Goal: Task Accomplishment & Management: Manage account settings

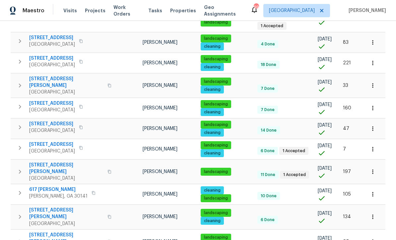
scroll to position [168, 0]
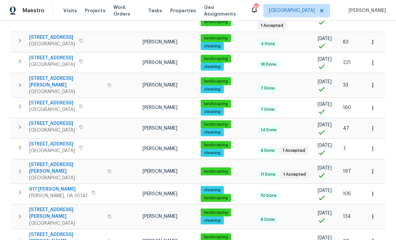
click at [48, 162] on span "17 Cedars Glen Pl" at bounding box center [66, 168] width 74 height 13
click at [43, 141] on span "76 Regent Ct" at bounding box center [52, 144] width 46 height 7
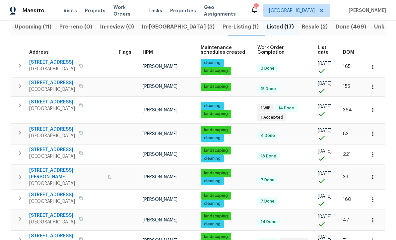
scroll to position [63, 0]
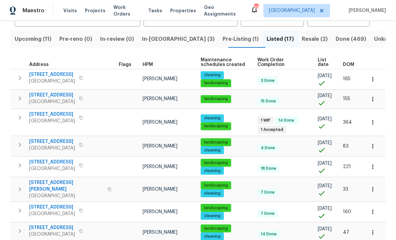
click at [47, 115] on span "305 Crest Pointe S" at bounding box center [52, 114] width 46 height 7
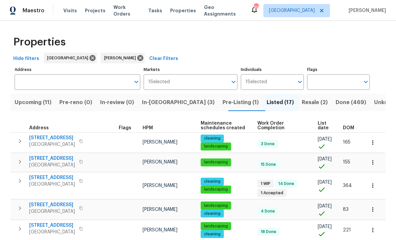
scroll to position [0, 0]
click at [164, 101] on span "In-reno (3)" at bounding box center [178, 102] width 73 height 9
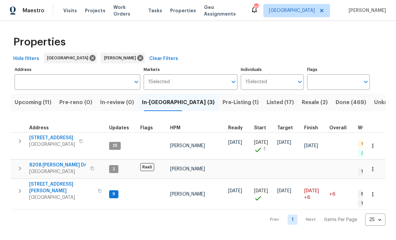
click at [41, 181] on span "422 Marty Ln" at bounding box center [61, 187] width 65 height 13
click at [44, 136] on span "188 Lost Lake Trl" at bounding box center [52, 138] width 46 height 7
click at [267, 103] on span "Listed (17)" at bounding box center [280, 102] width 27 height 9
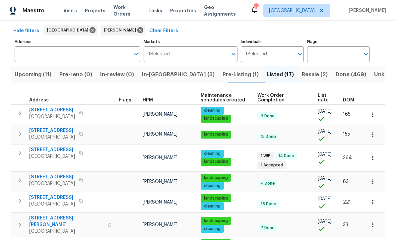
scroll to position [28, 0]
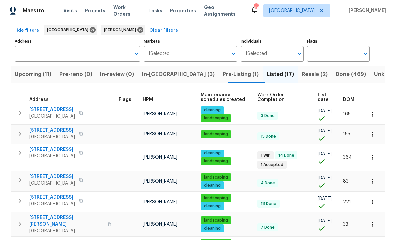
click at [373, 156] on icon "button" at bounding box center [373, 157] width 7 height 7
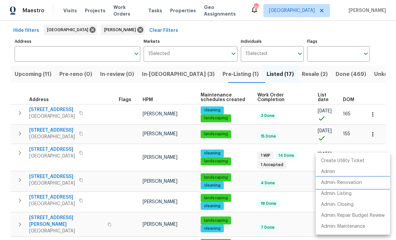
click at [359, 187] on li "Admin: Renovation" at bounding box center [353, 182] width 74 height 11
click at [338, 158] on p "Create Utility Ticket" at bounding box center [342, 161] width 43 height 7
click at [343, 180] on p "Admin: Renovation" at bounding box center [341, 182] width 41 height 7
click at [355, 160] on p "Create Utility Ticket" at bounding box center [342, 161] width 43 height 7
click at [195, 32] on div at bounding box center [198, 120] width 396 height 240
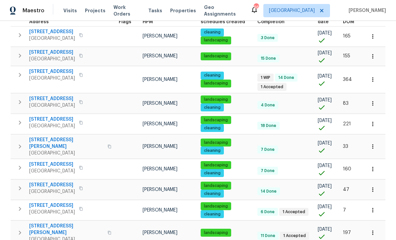
scroll to position [101, 0]
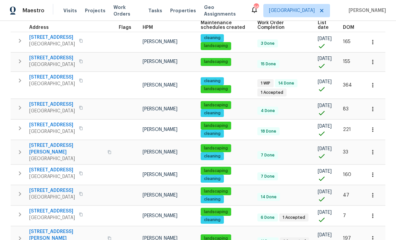
click at [52, 77] on span "[STREET_ADDRESS]" at bounding box center [52, 77] width 46 height 7
click at [377, 84] on button "button" at bounding box center [373, 85] width 15 height 15
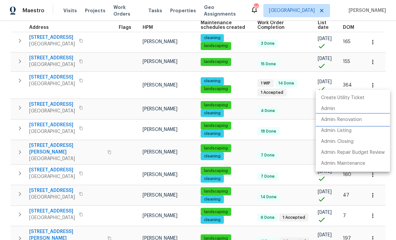
click at [358, 122] on p "Admin: Renovation" at bounding box center [341, 119] width 41 height 7
click at [14, 89] on div at bounding box center [198, 120] width 396 height 240
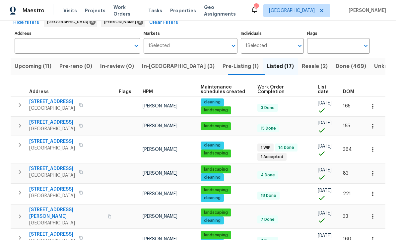
scroll to position [46, 0]
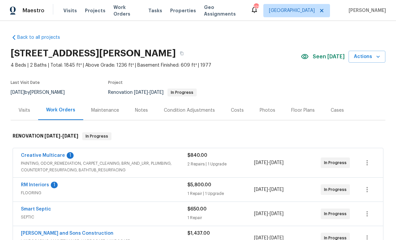
click at [34, 157] on link "Creative Multicare" at bounding box center [43, 155] width 44 height 5
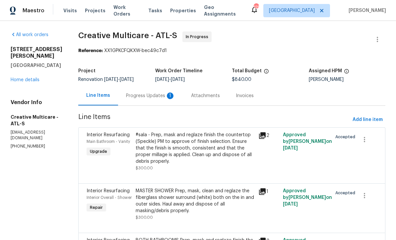
click at [155, 95] on div "Progress Updates 1" at bounding box center [150, 96] width 49 height 7
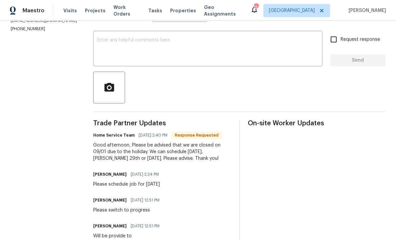
scroll to position [104, 0]
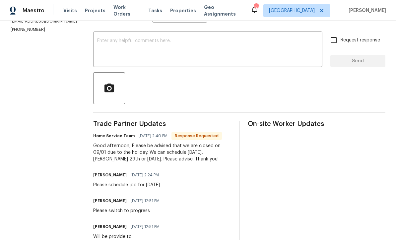
click at [105, 42] on textarea at bounding box center [207, 49] width 221 height 23
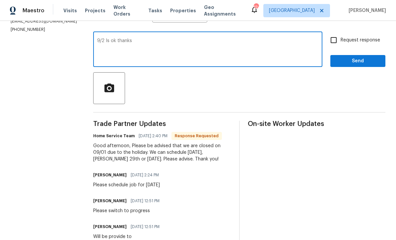
type textarea "9/2 Is ok thanks"
click at [336, 40] on input "Request response" at bounding box center [334, 40] width 14 height 14
checkbox input "true"
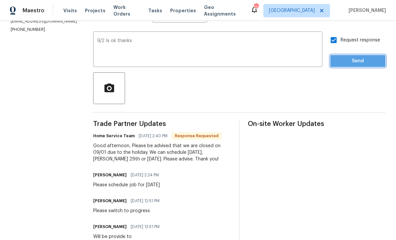
click at [359, 60] on span "Send" at bounding box center [358, 61] width 44 height 8
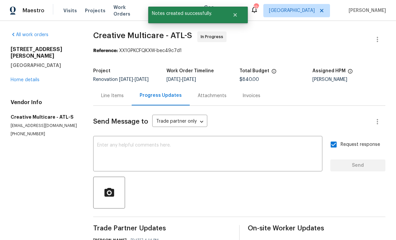
click at [23, 78] on link "Home details" at bounding box center [25, 80] width 29 height 5
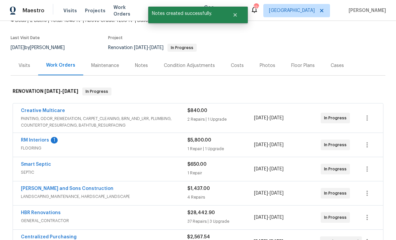
scroll to position [55, 0]
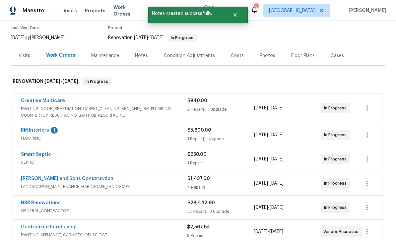
click at [33, 132] on link "RM Interiors" at bounding box center [35, 130] width 28 height 5
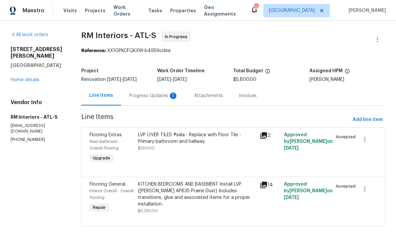
click at [142, 94] on div "Progress Updates 1" at bounding box center [153, 96] width 49 height 7
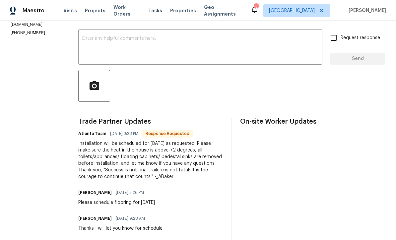
scroll to position [106, 0]
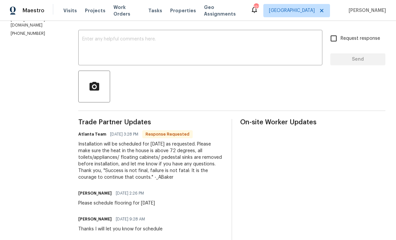
click at [82, 39] on textarea at bounding box center [200, 48] width 236 height 23
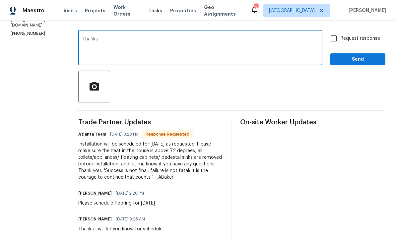
type textarea "Thanks"
click at [368, 60] on span "Send" at bounding box center [358, 59] width 44 height 8
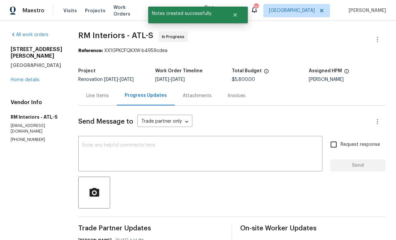
click at [22, 78] on link "Home details" at bounding box center [25, 80] width 29 height 5
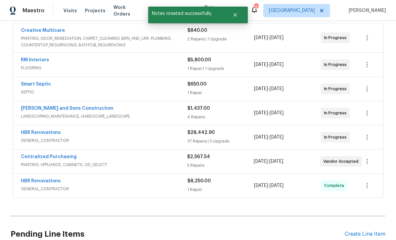
scroll to position [125, 0]
click at [41, 134] on link "HBR Renovations" at bounding box center [41, 132] width 40 height 5
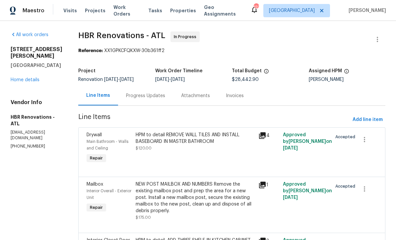
click at [134, 93] on div "Progress Updates" at bounding box center [145, 96] width 39 height 7
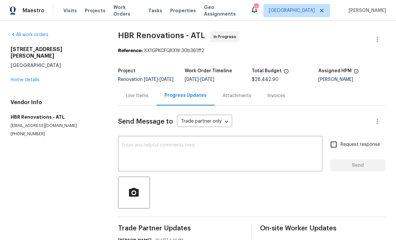
click at [124, 147] on div "x ​" at bounding box center [220, 155] width 204 height 34
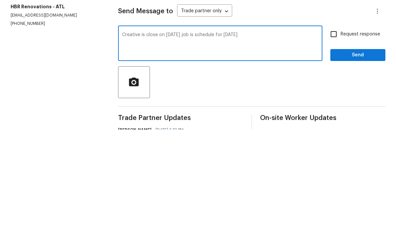
type textarea "Creative is close on 9/1/25 job is schedule for 9/2/25"
click at [337, 138] on input "Request response" at bounding box center [334, 145] width 14 height 14
checkbox input "true"
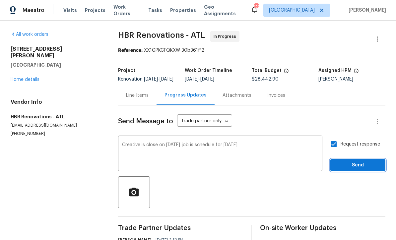
click at [351, 162] on span "Send" at bounding box center [358, 166] width 44 height 8
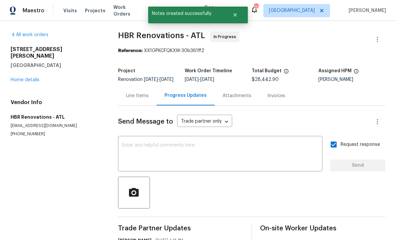
click at [22, 78] on link "Home details" at bounding box center [25, 80] width 29 height 5
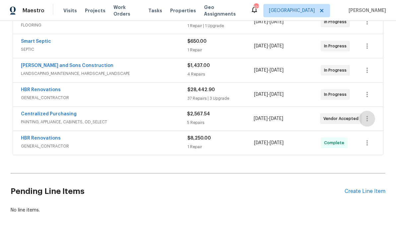
scroll to position [164, 0]
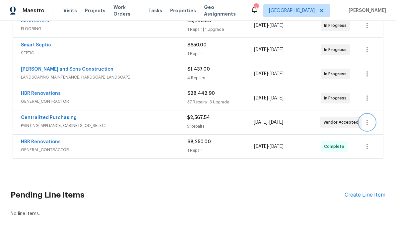
click at [371, 125] on icon "button" at bounding box center [367, 122] width 8 height 8
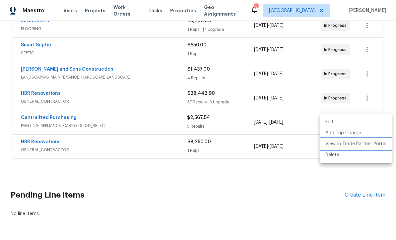
click at [358, 145] on li "View In Trade Partner Portal" at bounding box center [356, 144] width 72 height 11
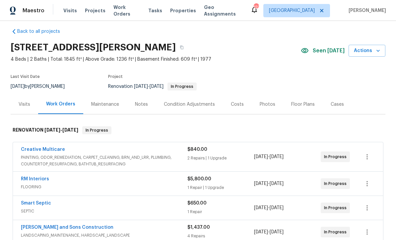
scroll to position [6, 0]
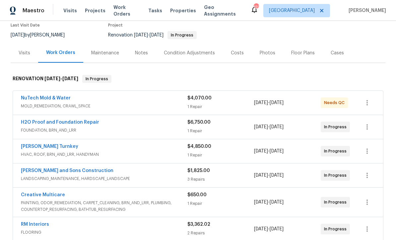
scroll to position [67, 0]
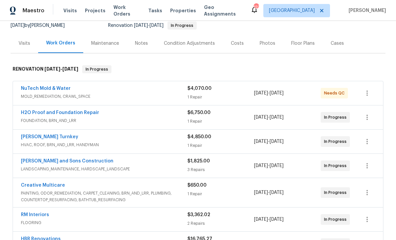
click at [39, 89] on link "NuTech Mold & Water" at bounding box center [46, 88] width 50 height 5
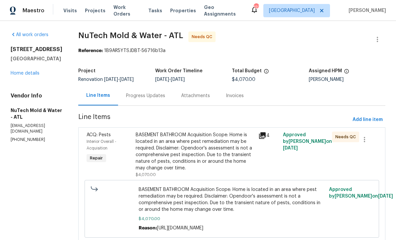
click at [136, 94] on div "Progress Updates" at bounding box center [145, 96] width 39 height 7
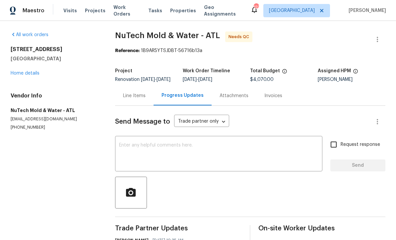
click at [123, 150] on textarea at bounding box center [218, 154] width 199 height 23
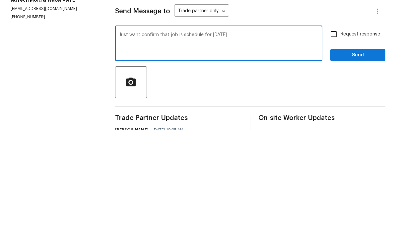
type textarea "Just want confirm that job is schedule for [DATE]"
click at [337, 138] on input "Request response" at bounding box center [334, 145] width 14 height 14
checkbox input "true"
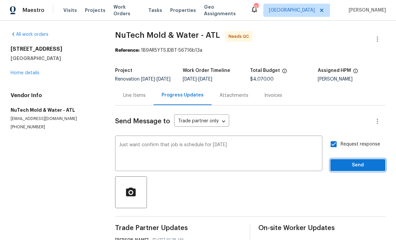
click at [358, 162] on span "Send" at bounding box center [358, 166] width 44 height 8
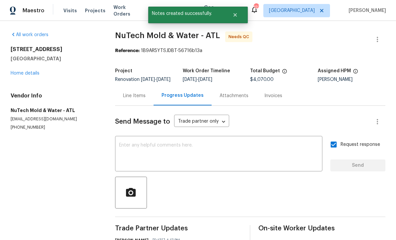
scroll to position [0, 0]
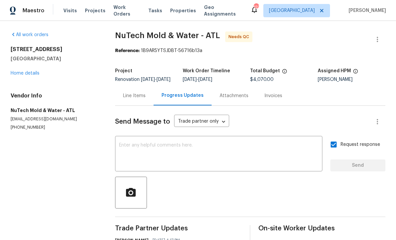
click at [21, 71] on link "Home details" at bounding box center [25, 73] width 29 height 5
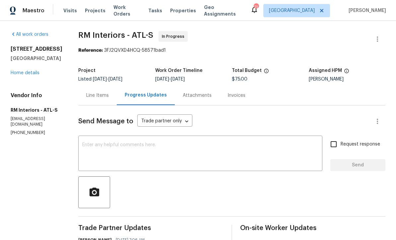
scroll to position [1, 0]
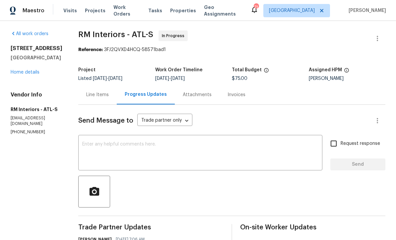
click at [23, 75] on link "Home details" at bounding box center [25, 72] width 29 height 5
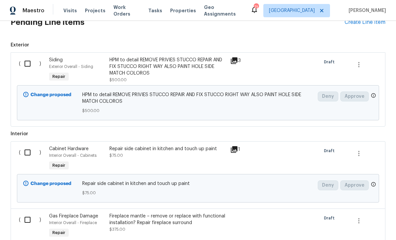
scroll to position [421, 0]
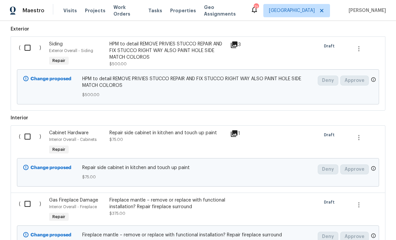
click at [29, 48] on input "checkbox" at bounding box center [30, 48] width 19 height 14
checkbox input "true"
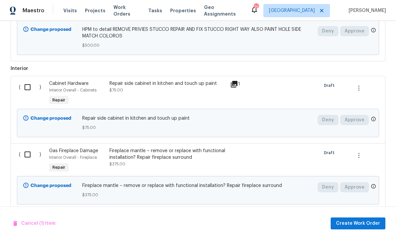
scroll to position [488, 0]
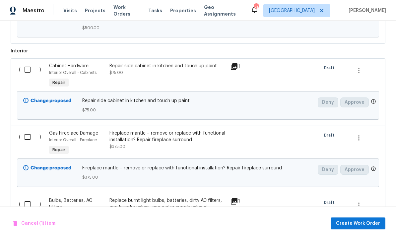
click at [26, 67] on input "checkbox" at bounding box center [30, 70] width 19 height 14
checkbox input "true"
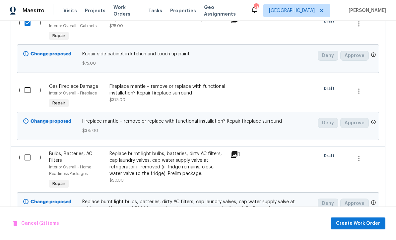
scroll to position [536, 0]
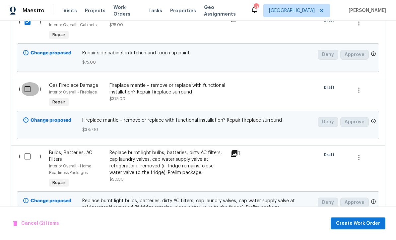
click at [29, 89] on input "checkbox" at bounding box center [30, 89] width 19 height 14
checkbox input "true"
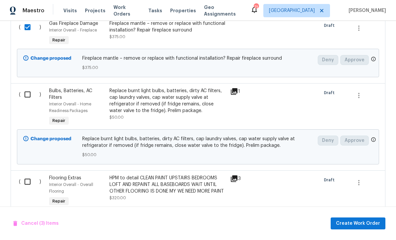
scroll to position [598, 0]
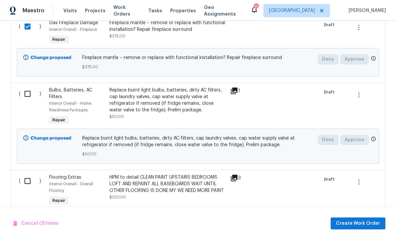
click at [26, 96] on input "checkbox" at bounding box center [30, 94] width 19 height 14
checkbox input "true"
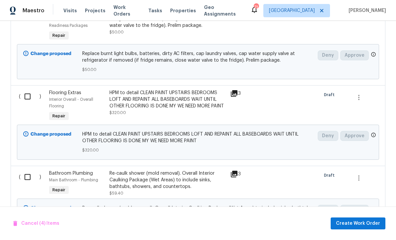
scroll to position [700, 0]
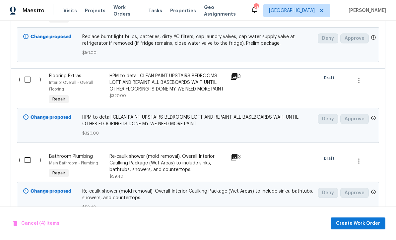
click at [26, 80] on input "checkbox" at bounding box center [30, 80] width 19 height 14
checkbox input "true"
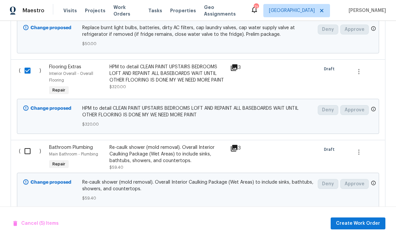
scroll to position [708, 0]
click at [26, 154] on input "checkbox" at bounding box center [30, 152] width 19 height 14
checkbox input "true"
click at [363, 221] on span "Create Work Order" at bounding box center [358, 224] width 44 height 8
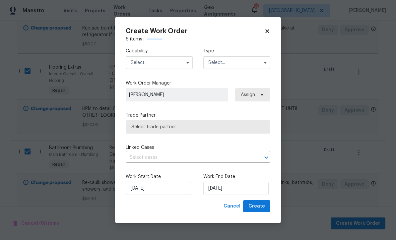
checkbox input "false"
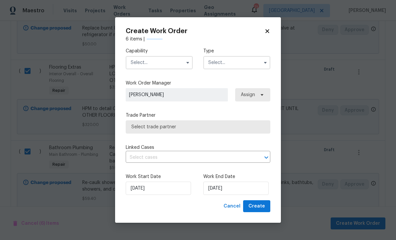
checkbox input "false"
click at [145, 64] on input "text" at bounding box center [159, 62] width 67 height 13
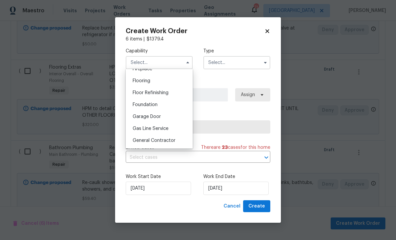
scroll to position [257, 0]
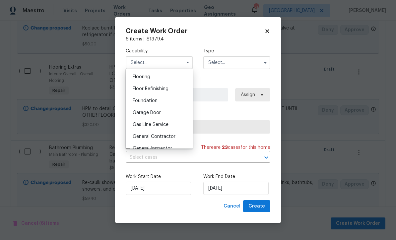
click at [150, 137] on span "General Contractor" at bounding box center [154, 136] width 43 height 5
type input "General Contractor"
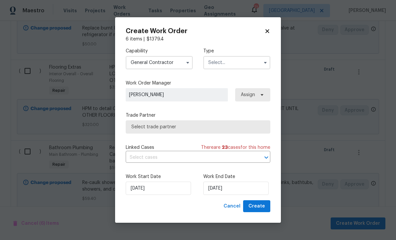
click at [219, 62] on input "text" at bounding box center [236, 62] width 67 height 13
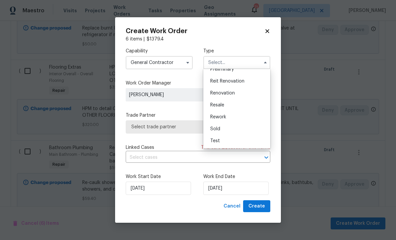
scroll to position [151, 0]
click at [220, 94] on span "Renovation" at bounding box center [222, 93] width 25 height 5
type input "Renovation"
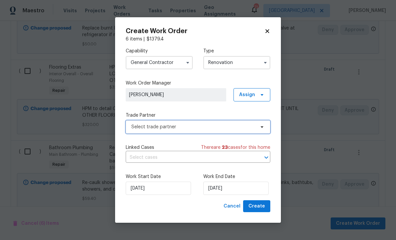
click at [139, 126] on span "Select trade partner" at bounding box center [193, 127] width 124 height 7
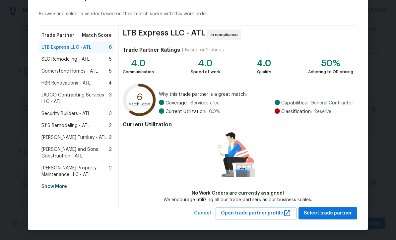
scroll to position [26, 0]
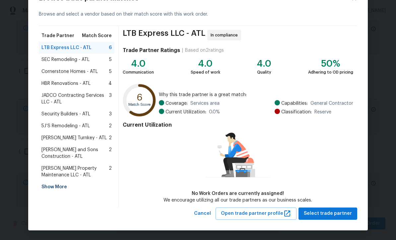
click at [55, 186] on div "Show More" at bounding box center [77, 187] width 76 height 12
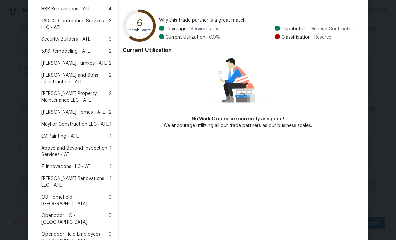
scroll to position [101, 0]
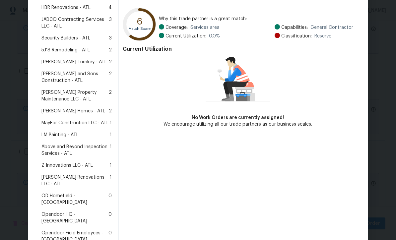
click at [57, 149] on span "Above and Beyond Inspection Services - ATL" at bounding box center [75, 150] width 68 height 13
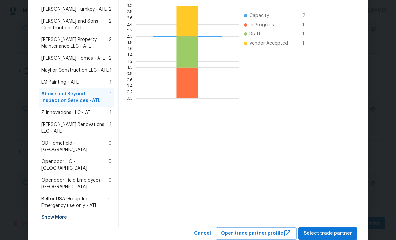
scroll to position [154, 0]
click at [328, 230] on span "Select trade partner" at bounding box center [328, 234] width 48 height 8
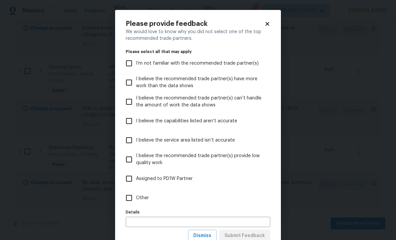
scroll to position [0, 0]
click at [128, 197] on input "Other" at bounding box center [129, 198] width 14 height 14
checkbox input "true"
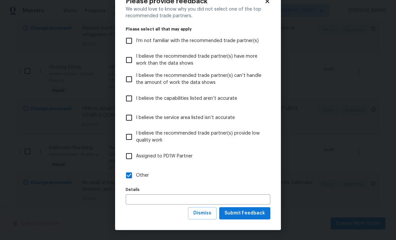
scroll to position [23, 0]
click at [244, 214] on span "Submit Feedback" at bounding box center [245, 213] width 40 height 8
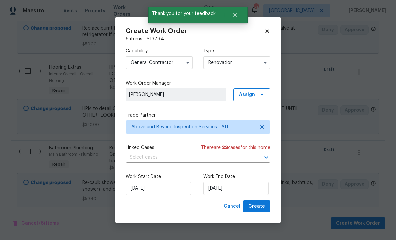
scroll to position [0, 0]
click at [142, 188] on input "8/26/2025" at bounding box center [158, 188] width 65 height 13
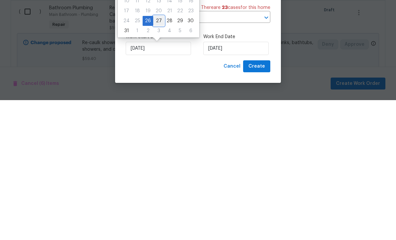
click at [157, 156] on div "27" at bounding box center [158, 160] width 11 height 9
type input "8/27/2025"
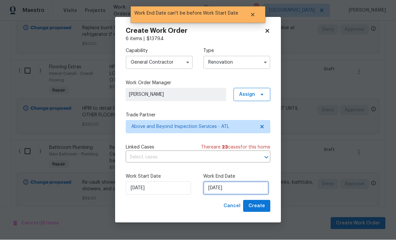
click at [216, 187] on input "8/27/2025" at bounding box center [235, 188] width 65 height 13
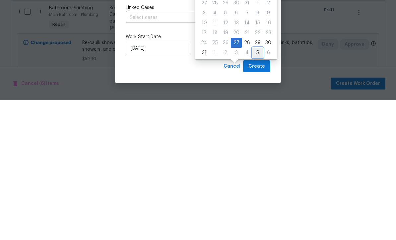
click at [255, 188] on div "5" at bounding box center [257, 192] width 11 height 9
type input "9/5/2025"
select select "8"
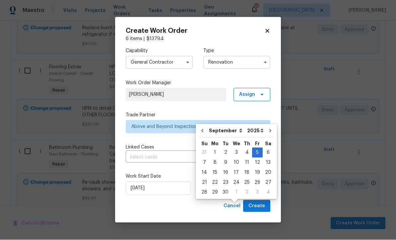
click at [258, 206] on span "Create" at bounding box center [256, 206] width 17 height 8
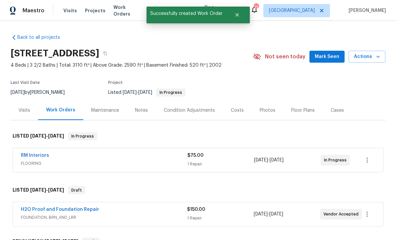
scroll to position [-2, 0]
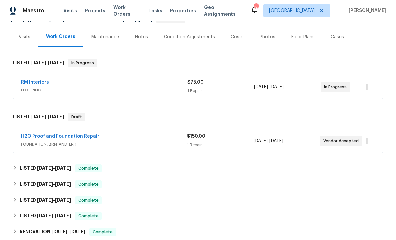
scroll to position [86, 0]
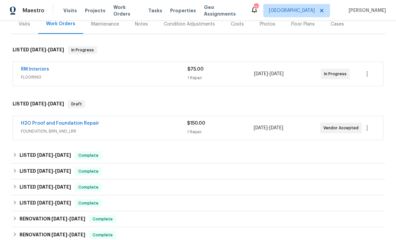
click at [51, 124] on link "H2O Proof and Foundation Repair" at bounding box center [60, 123] width 78 height 5
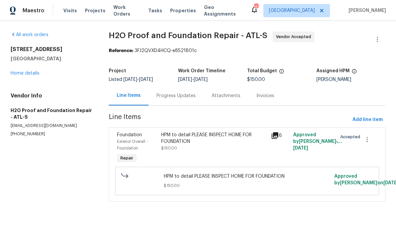
click at [171, 96] on div "Progress Updates" at bounding box center [176, 96] width 39 height 7
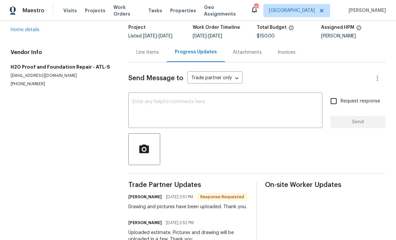
scroll to position [43, 0]
click at [137, 101] on textarea at bounding box center [225, 111] width 186 height 23
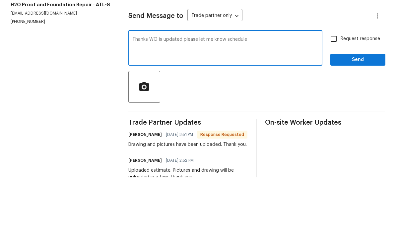
type textarea "Thanks WO is updated please let me know schedule"
click at [337, 95] on input "Request response" at bounding box center [334, 102] width 14 height 14
checkbox input "true"
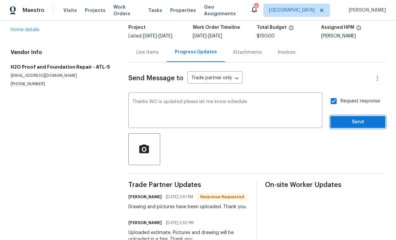
click at [351, 118] on span "Send" at bounding box center [358, 122] width 44 height 8
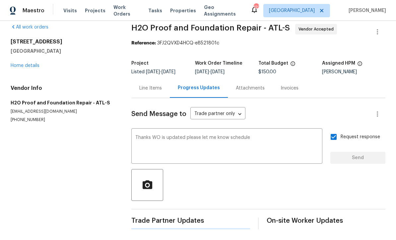
scroll to position [0, 0]
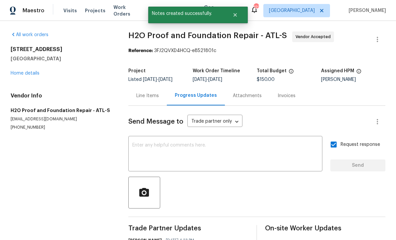
click at [137, 143] on textarea at bounding box center [225, 154] width 186 height 23
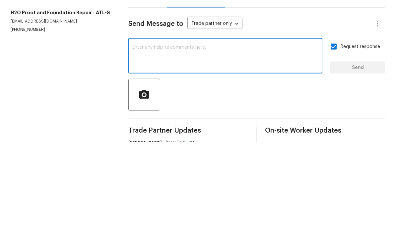
scroll to position [22, 0]
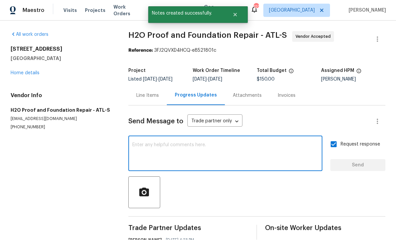
click at [147, 93] on div "Line Items" at bounding box center [147, 96] width 23 height 7
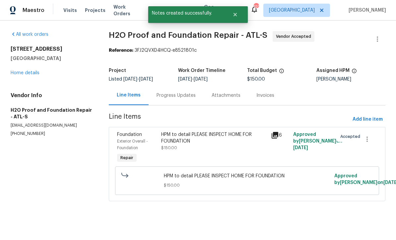
click at [185, 142] on div "HPM to detail PLEASE INSPECT HOME FOR FOUNDATION" at bounding box center [214, 138] width 106 height 13
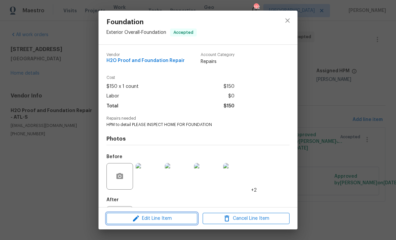
click at [152, 220] on span "Edit Line Item" at bounding box center [151, 219] width 87 height 8
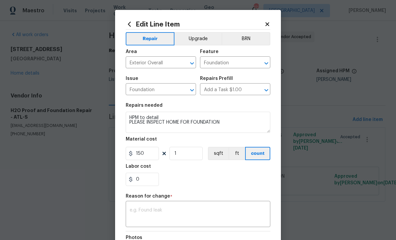
click at [134, 209] on textarea at bounding box center [198, 215] width 137 height 14
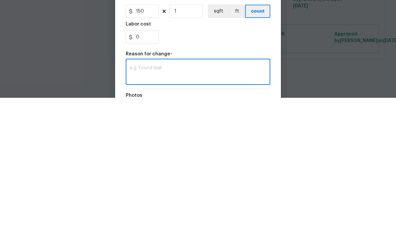
click at [141, 208] on textarea at bounding box center [198, 215] width 137 height 14
paste textarea "Crawlspace Interior Drain- Standard with Poly Floor -Removing old plastic and m…"
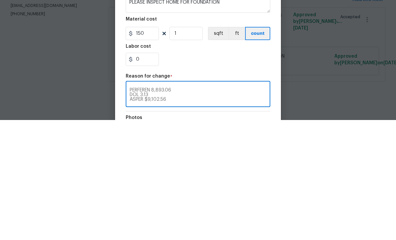
type textarea "Crawlspace Interior Drain- Standard with Poly Floor -Removing old plastic and m…"
click at [150, 147] on input "150" at bounding box center [142, 153] width 33 height 13
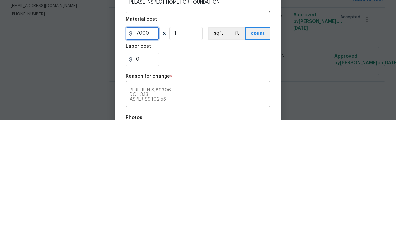
type input "7000"
click at [202, 173] on div "0" at bounding box center [198, 179] width 145 height 13
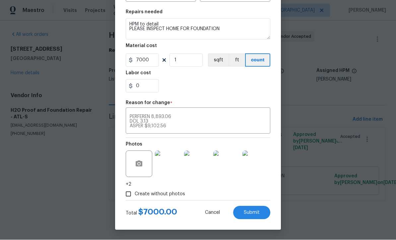
scroll to position [95, 0]
click at [250, 212] on span "Submit" at bounding box center [252, 213] width 16 height 5
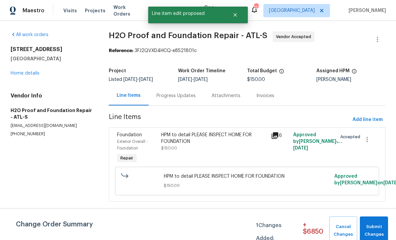
scroll to position [0, 0]
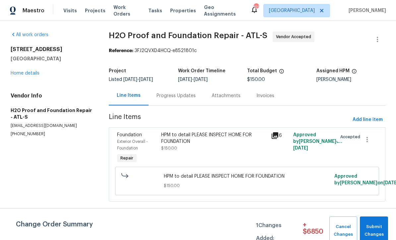
click at [176, 141] on div "HPM to detail PLEASE INSPECT HOME FOR FOUNDATION" at bounding box center [214, 138] width 106 height 13
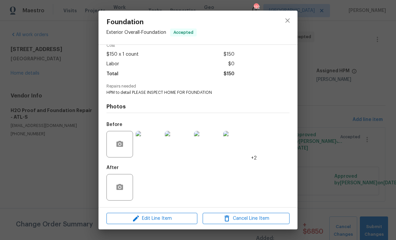
scroll to position [34, 0]
click at [153, 218] on span "Edit Line Item" at bounding box center [151, 219] width 87 height 8
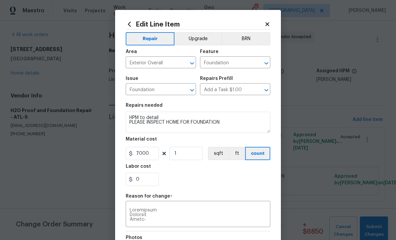
click at [267, 24] on icon at bounding box center [267, 24] width 4 height 4
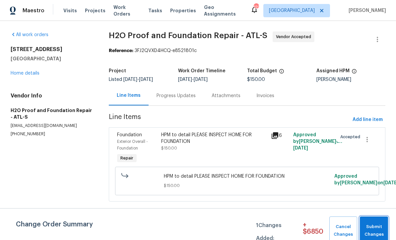
click at [374, 225] on span "Submit Changes" at bounding box center [374, 230] width 22 height 15
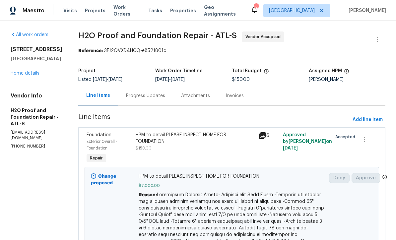
click at [16, 76] on link "Home details" at bounding box center [25, 73] width 29 height 5
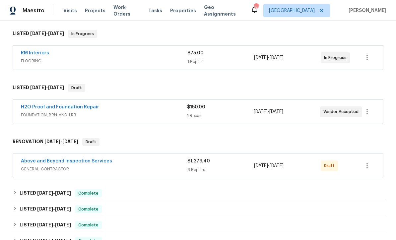
scroll to position [102, 0]
click at [370, 114] on icon "button" at bounding box center [367, 112] width 8 height 8
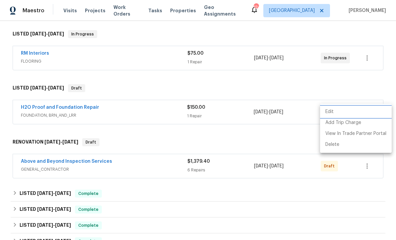
click at [357, 109] on li "Edit" at bounding box center [356, 111] width 72 height 11
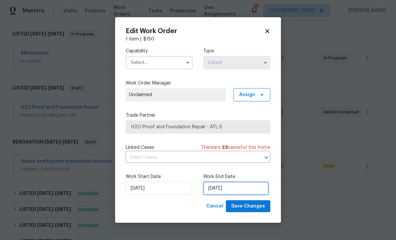
click at [212, 190] on input "[DATE]" at bounding box center [235, 188] width 65 height 13
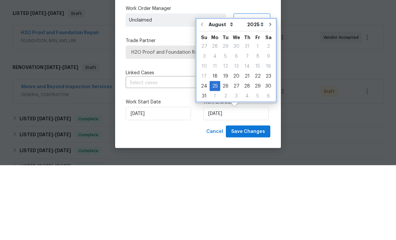
click at [269, 98] on icon "Go to next month" at bounding box center [270, 99] width 2 height 3
type input "9/25/2025"
select select "8"
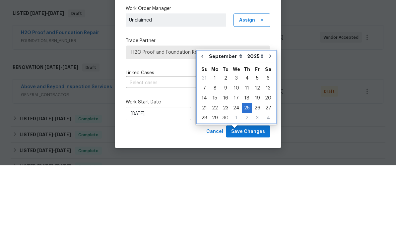
scroll to position [22, 0]
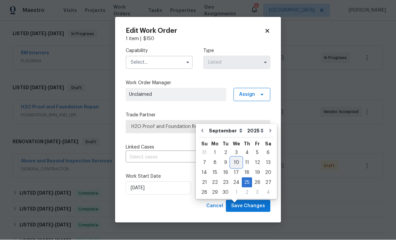
click at [235, 158] on div "10" at bounding box center [236, 162] width 11 height 9
type input "9/10/2025"
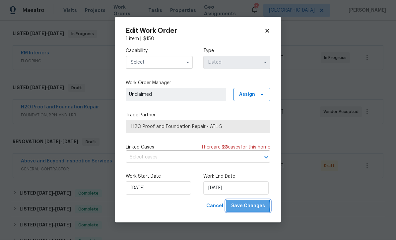
click at [250, 206] on span "Save Changes" at bounding box center [248, 206] width 34 height 8
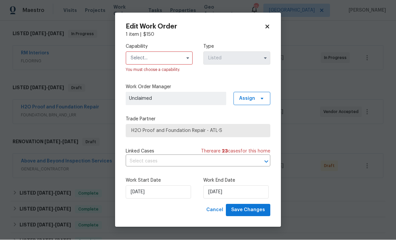
click at [137, 57] on input "text" at bounding box center [159, 58] width 67 height 13
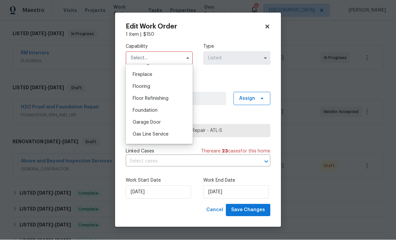
scroll to position [243, 0]
click at [142, 111] on span "Foundation" at bounding box center [145, 110] width 25 height 5
type input "Foundation"
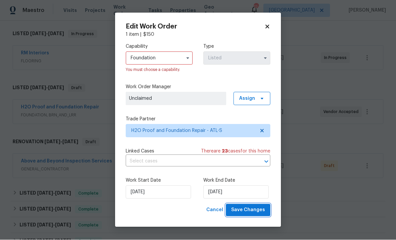
click at [251, 210] on span "Save Changes" at bounding box center [248, 210] width 34 height 8
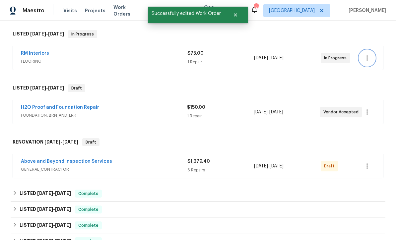
click at [367, 54] on icon "button" at bounding box center [367, 58] width 8 height 8
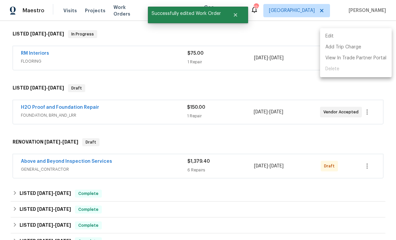
click at [328, 36] on li "Edit" at bounding box center [356, 36] width 72 height 11
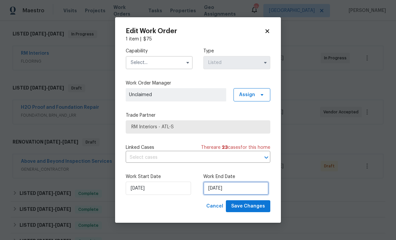
click at [210, 190] on input "[DATE]" at bounding box center [235, 188] width 65 height 13
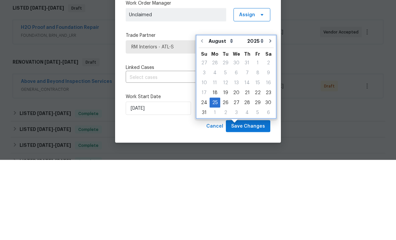
click at [269, 119] on icon "Go to next month" at bounding box center [270, 120] width 2 height 3
type input "9/25/2025"
select select "8"
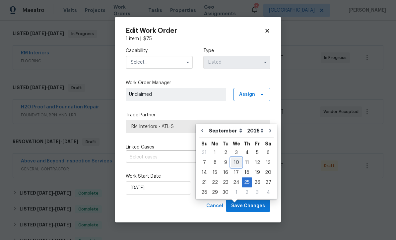
click at [235, 158] on div "10" at bounding box center [236, 162] width 11 height 9
type input "[DATE]"
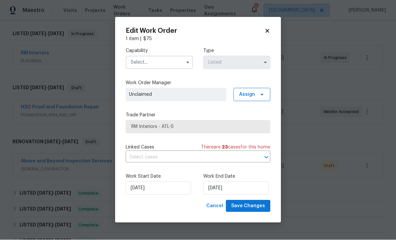
click at [137, 63] on input "text" at bounding box center [159, 62] width 67 height 13
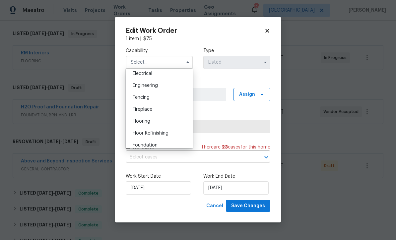
scroll to position [214, 0]
click at [138, 121] on span "Flooring" at bounding box center [142, 120] width 18 height 5
type input "Flooring"
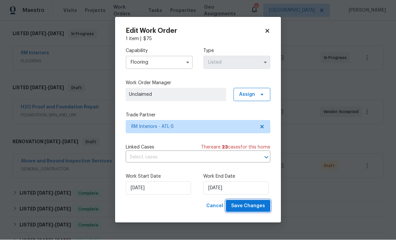
click at [251, 203] on span "Save Changes" at bounding box center [248, 206] width 34 height 8
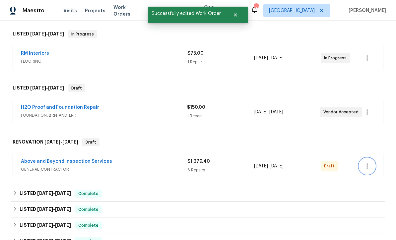
click at [370, 162] on icon "button" at bounding box center [367, 166] width 8 height 8
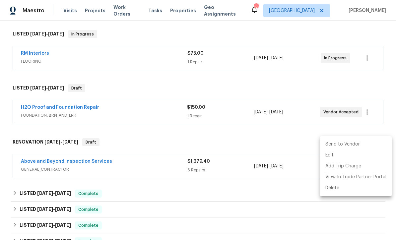
click at [375, 105] on div at bounding box center [198, 120] width 396 height 240
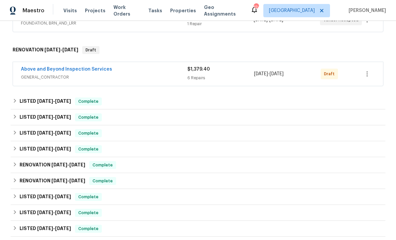
scroll to position [184, 0]
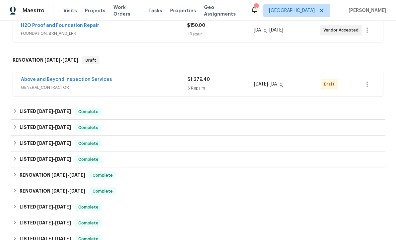
click at [46, 80] on link "Above and Beyond Inspection Services" at bounding box center [66, 79] width 91 height 5
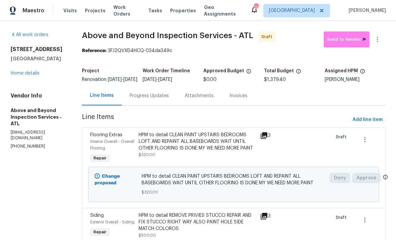
click at [25, 72] on link "Home details" at bounding box center [25, 73] width 29 height 5
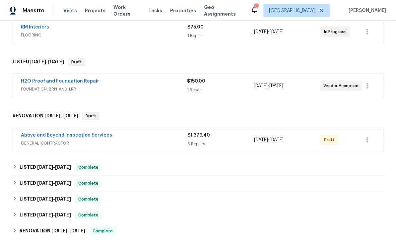
scroll to position [168, 0]
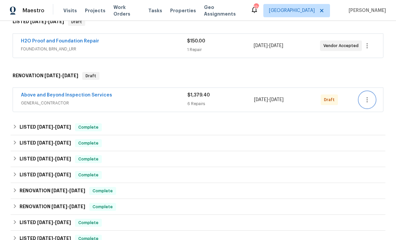
click at [369, 100] on icon "button" at bounding box center [367, 100] width 8 height 8
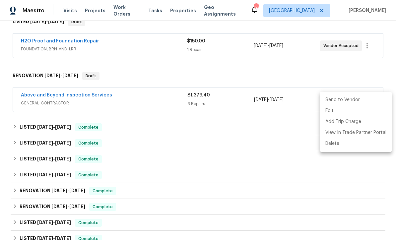
click at [357, 100] on li "Send to Vendor" at bounding box center [356, 100] width 72 height 11
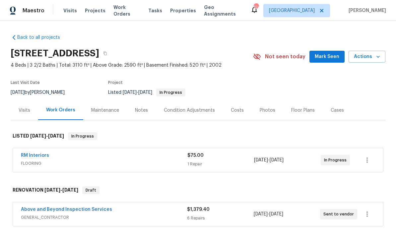
scroll to position [0, 0]
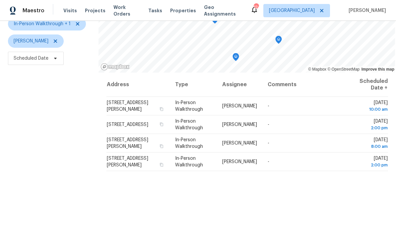
scroll to position [68, 0]
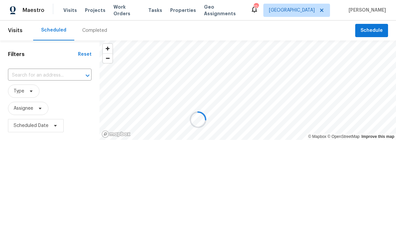
scroll to position [0, 0]
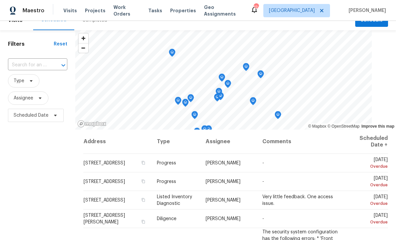
scroll to position [7, 0]
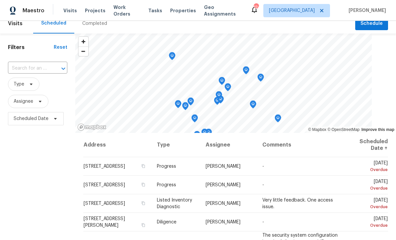
click at [21, 67] on input "text" at bounding box center [28, 68] width 41 height 10
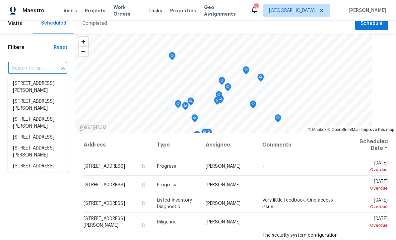
scroll to position [0, 0]
click at [21, 68] on input "text" at bounding box center [28, 68] width 41 height 10
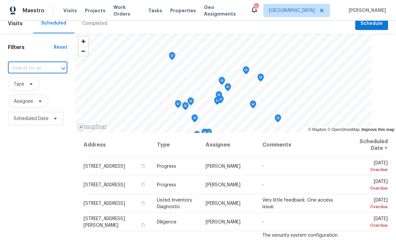
paste input "[STREET_ADDRESS]"
type input "[STREET_ADDRESS]"
click at [34, 84] on li "[STREET_ADDRESS]" at bounding box center [38, 83] width 61 height 11
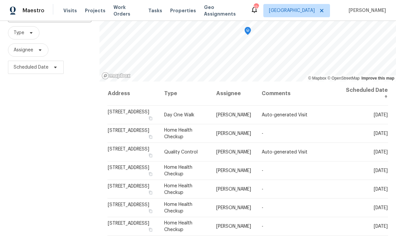
scroll to position [59, 0]
click at [0, 0] on icon at bounding box center [0, 0] width 0 height 0
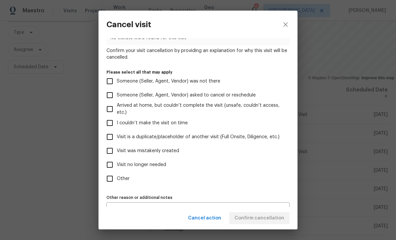
scroll to position [41, 0]
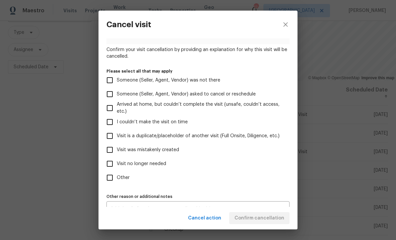
click at [110, 153] on input "Visit was mistakenly created" at bounding box center [110, 150] width 14 height 14
checkbox input "true"
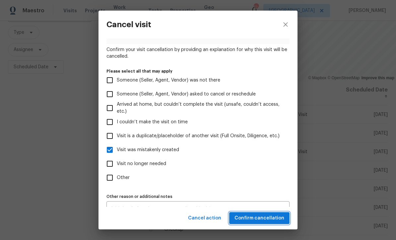
click at [262, 216] on span "Confirm cancellation" at bounding box center [260, 218] width 50 height 8
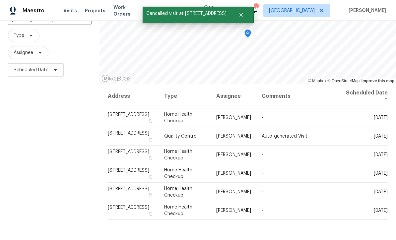
scroll to position [56, 0]
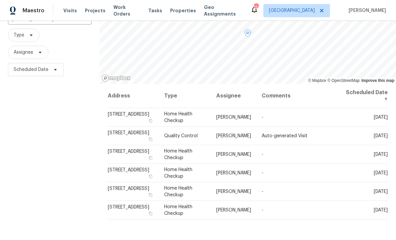
click at [0, 0] on span at bounding box center [0, 0] width 0 height 0
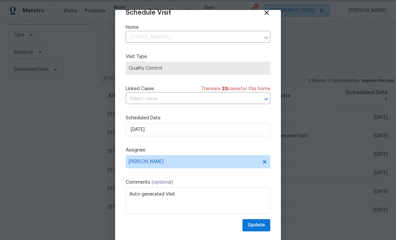
scroll to position [13, 0]
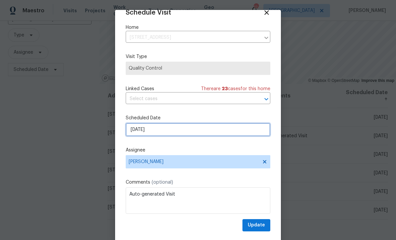
click at [166, 131] on input "9/5/2025" at bounding box center [198, 129] width 145 height 13
select select "8"
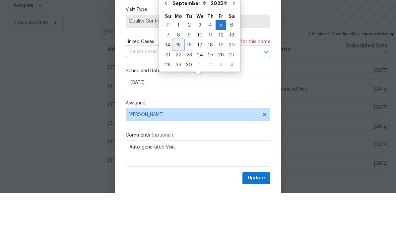
click at [177, 87] on div "15" at bounding box center [178, 91] width 11 height 9
type input "9/15/2025"
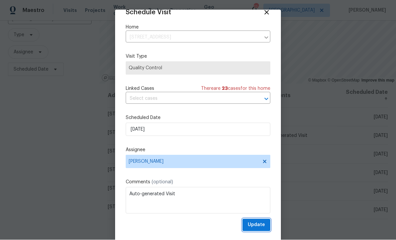
click at [256, 222] on span "Update" at bounding box center [256, 225] width 17 height 8
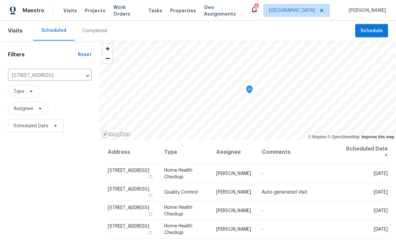
scroll to position [0, 0]
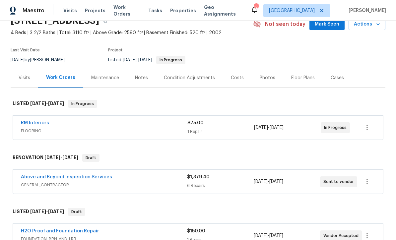
scroll to position [32, 0]
click at [32, 124] on link "RM Interiors" at bounding box center [35, 123] width 28 height 5
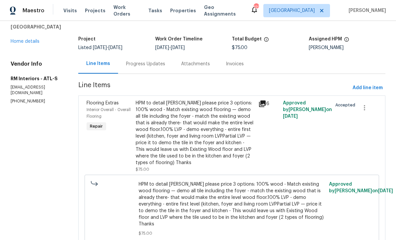
scroll to position [32, 0]
click at [177, 122] on div "HPM to detail [PERSON_NAME] please price 3 options: 100% wood - Match existing …" at bounding box center [195, 133] width 119 height 66
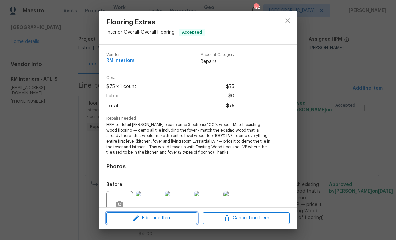
click at [143, 219] on span "Edit Line Item" at bounding box center [151, 218] width 87 height 8
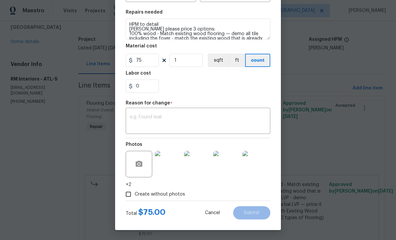
scroll to position [95, 0]
click at [137, 117] on textarea at bounding box center [198, 122] width 137 height 14
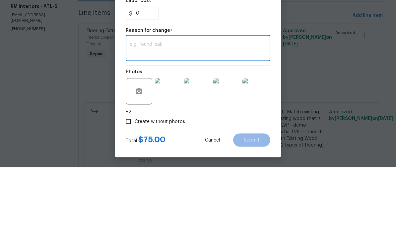
click at [133, 115] on textarea at bounding box center [198, 122] width 137 height 14
paste textarea "ian.goldsmith It is hard to find TP for hardwood floor which option do you want…"
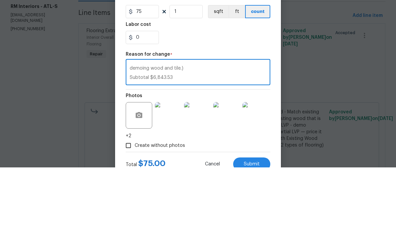
scroll to position [70, 0]
type textarea "ian.goldsmith It is hard to find TP for hardwood floor which option do you want…"
click at [147, 77] on input "75" at bounding box center [142, 83] width 33 height 13
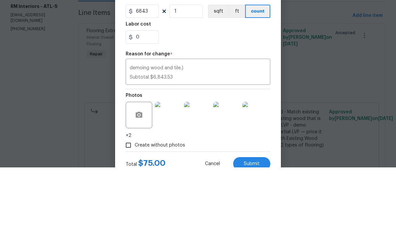
click at [182, 103] on div "0" at bounding box center [198, 109] width 145 height 13
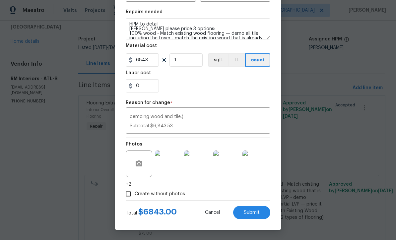
scroll to position [95, 0]
click at [248, 213] on span "Submit" at bounding box center [252, 213] width 16 height 5
type input "75"
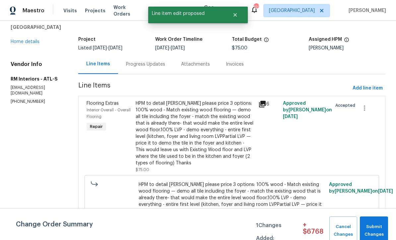
scroll to position [0, 0]
click at [373, 226] on span "Submit Changes" at bounding box center [374, 230] width 22 height 15
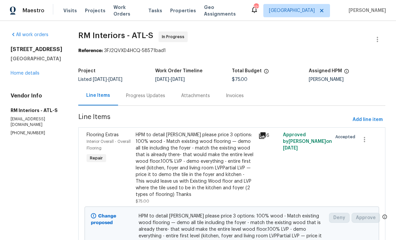
click at [135, 98] on div "Progress Updates" at bounding box center [145, 96] width 39 height 7
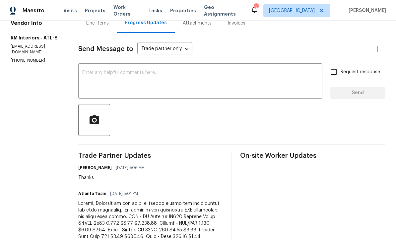
scroll to position [73, 0]
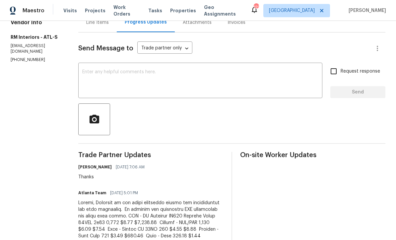
click at [82, 72] on textarea at bounding box center [200, 81] width 236 height 23
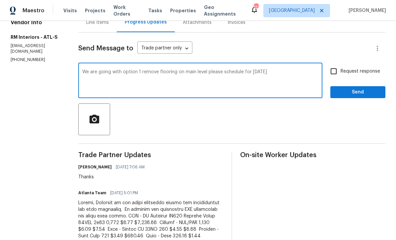
type textarea "We are going with option 1 remove flooring on main level please schedule for [D…"
click at [335, 72] on input "Request response" at bounding box center [334, 71] width 14 height 14
checkbox input "true"
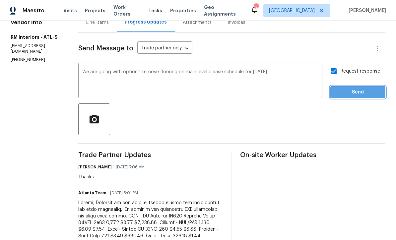
click at [355, 90] on span "Send" at bounding box center [358, 92] width 44 height 8
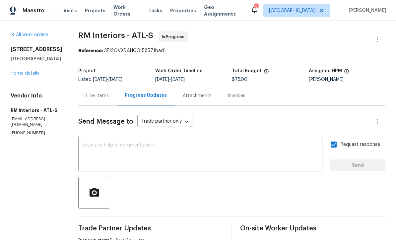
scroll to position [0, 0]
click at [21, 76] on link "Home details" at bounding box center [25, 73] width 29 height 5
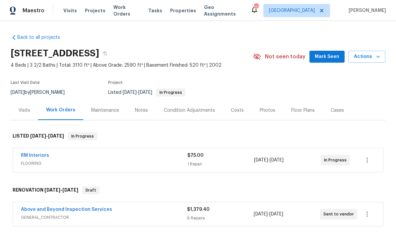
click at [236, 108] on div "Costs" at bounding box center [237, 110] width 13 height 7
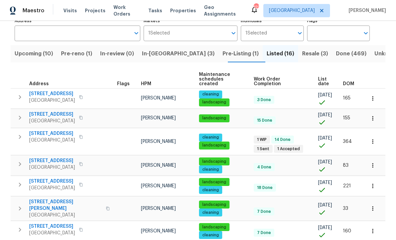
scroll to position [49, 0]
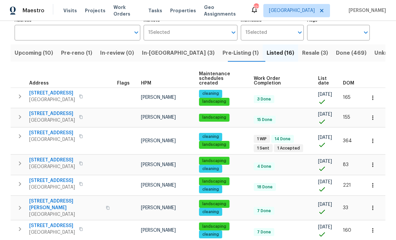
click at [302, 54] on span "Resale (3)" at bounding box center [315, 52] width 26 height 9
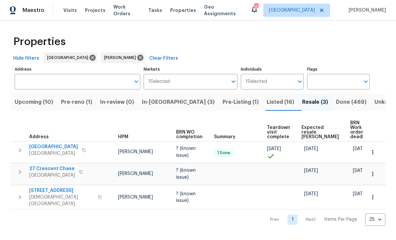
scroll to position [0, 15]
click at [77, 103] on span "Pre-reno (1)" at bounding box center [76, 102] width 31 height 9
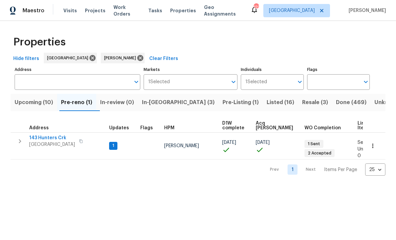
click at [47, 137] on span "143 Hunters Crk" at bounding box center [52, 138] width 46 height 7
click at [34, 101] on span "Upcoming (10)" at bounding box center [34, 102] width 38 height 9
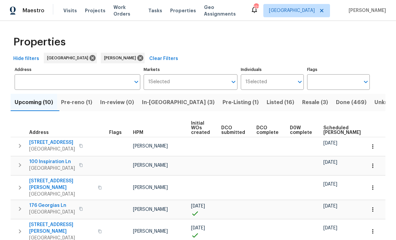
click at [267, 103] on span "Listed (16)" at bounding box center [281, 102] width 28 height 9
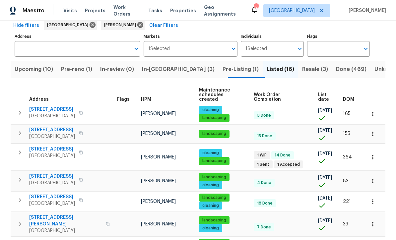
scroll to position [34, 0]
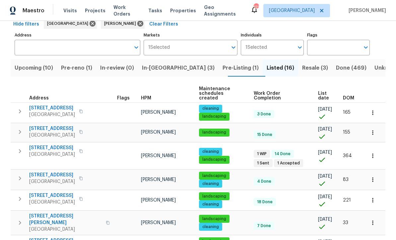
click at [48, 145] on span "[STREET_ADDRESS]" at bounding box center [52, 148] width 46 height 7
click at [376, 149] on button "button" at bounding box center [373, 156] width 15 height 15
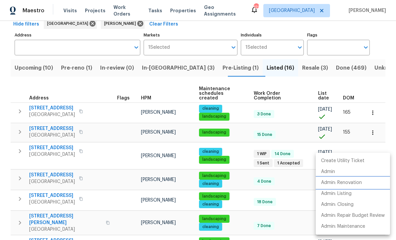
click at [356, 184] on p "Admin: Renovation" at bounding box center [341, 182] width 41 height 7
click at [79, 69] on div at bounding box center [198, 120] width 396 height 240
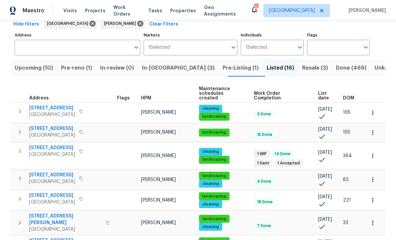
click at [79, 69] on span "Pre-reno (1)" at bounding box center [76, 67] width 31 height 9
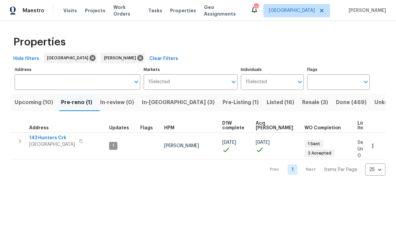
click at [43, 136] on span "143 Hunters Crk" at bounding box center [52, 138] width 46 height 7
click at [160, 103] on span "In-[GEOGRAPHIC_DATA] (3)" at bounding box center [178, 102] width 73 height 9
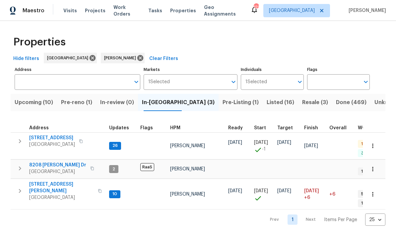
click at [48, 139] on span "[STREET_ADDRESS]" at bounding box center [52, 138] width 46 height 7
click at [43, 181] on span "[STREET_ADDRESS][PERSON_NAME]" at bounding box center [61, 187] width 65 height 13
click at [45, 136] on span "[STREET_ADDRESS]" at bounding box center [52, 138] width 46 height 7
click at [41, 181] on span "[STREET_ADDRESS][PERSON_NAME]" at bounding box center [61, 187] width 65 height 13
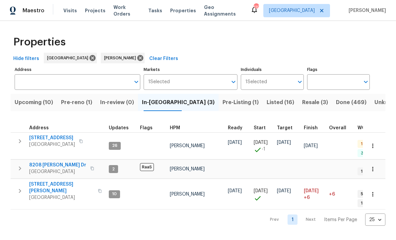
click at [267, 104] on span "Listed (16)" at bounding box center [281, 102] width 28 height 9
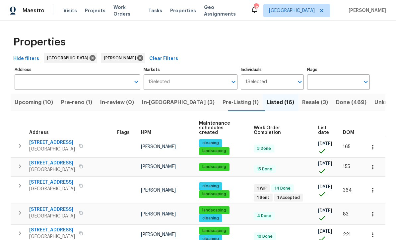
click at [51, 179] on span "[STREET_ADDRESS]" at bounding box center [52, 182] width 46 height 7
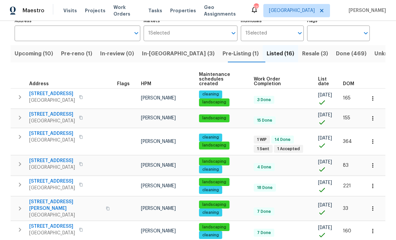
scroll to position [45, 0]
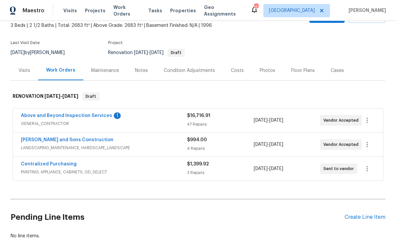
scroll to position [40, 0]
click at [53, 115] on link "Above and Beyond Inspection Services" at bounding box center [66, 115] width 91 height 5
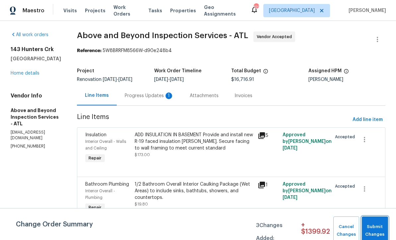
click at [373, 224] on span "Submit Changes" at bounding box center [375, 230] width 20 height 15
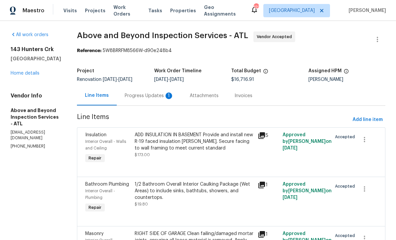
click at [164, 99] on div "Progress Updates 1" at bounding box center [149, 96] width 49 height 7
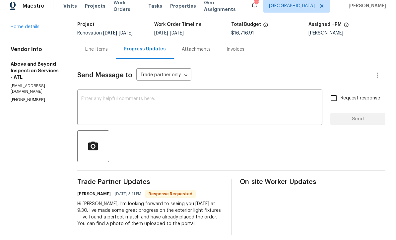
scroll to position [22, 0]
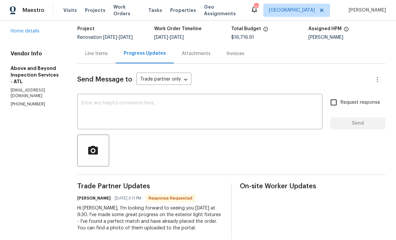
click at [112, 101] on textarea at bounding box center [199, 112] width 237 height 23
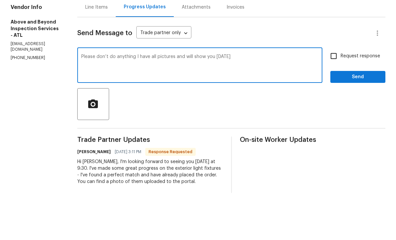
type textarea "Please don’t do anything I have all pictures and will show you [DATE]"
click at [334, 96] on input "Request response" at bounding box center [334, 103] width 14 height 14
checkbox input "true"
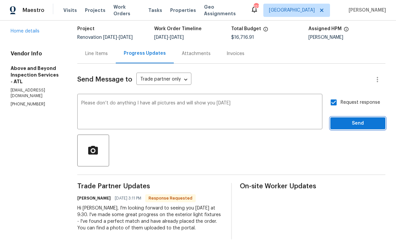
click at [353, 120] on span "Send" at bounding box center [358, 124] width 44 height 8
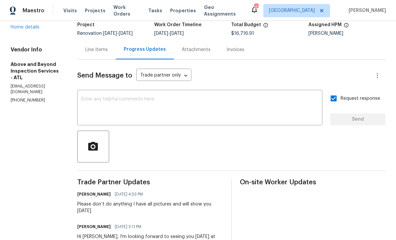
scroll to position [47, 0]
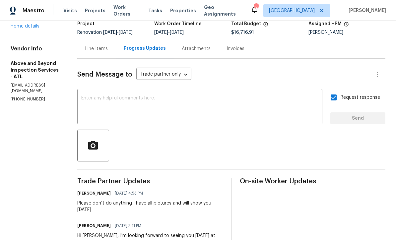
click at [108, 45] on div "Line Items" at bounding box center [96, 48] width 23 height 7
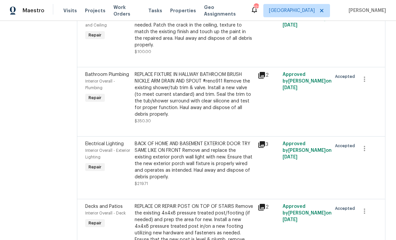
scroll to position [355, 0]
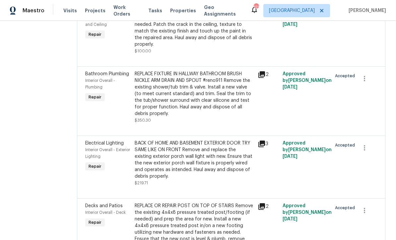
click at [200, 100] on div "REPLACE FIXTURE IN HALLWAY BATHROOM BRUSH NICKLE ARM DRAIN AND SPOUT #reno911 R…" at bounding box center [194, 94] width 119 height 46
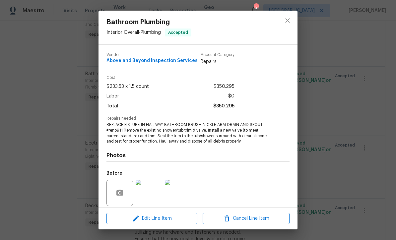
scroll to position [0, 0]
click at [288, 23] on icon "close" at bounding box center [288, 21] width 8 height 8
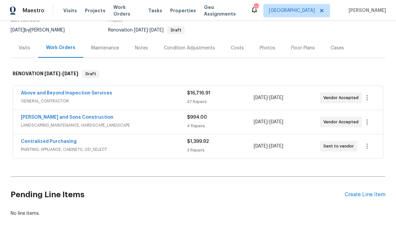
scroll to position [62, 0]
click at [41, 119] on link "[PERSON_NAME] and Sons Construction" at bounding box center [67, 117] width 93 height 5
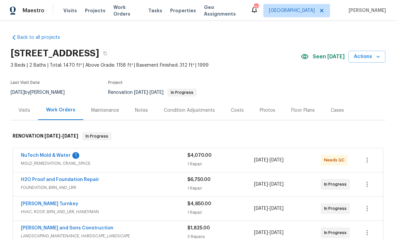
click at [42, 153] on link "NuTech Mold & Water" at bounding box center [46, 155] width 50 height 5
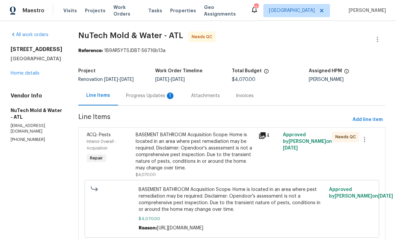
click at [134, 95] on div "Progress Updates 1" at bounding box center [150, 96] width 49 height 7
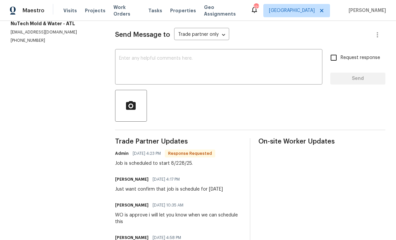
scroll to position [88, 0]
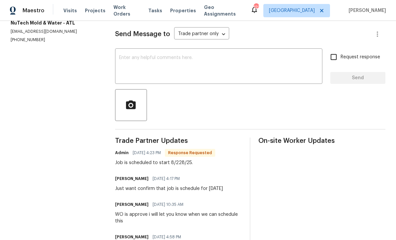
click at [124, 61] on textarea at bounding box center [218, 66] width 199 height 23
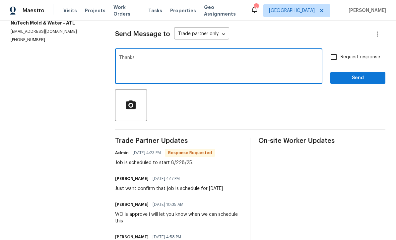
type textarea "Thanks"
click at [370, 82] on span "Send" at bounding box center [358, 78] width 44 height 8
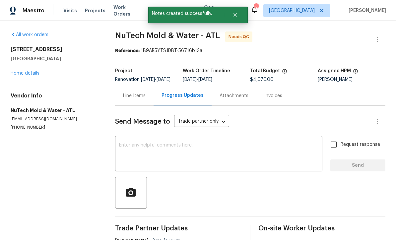
click at [25, 72] on link "Home details" at bounding box center [25, 73] width 29 height 5
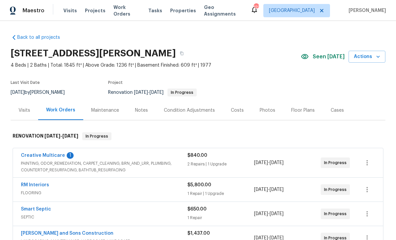
click at [37, 154] on link "Creative Multicare" at bounding box center [43, 155] width 44 height 5
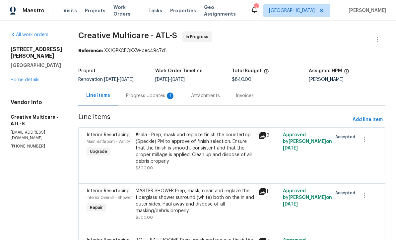
click at [153, 96] on div "Progress Updates 1" at bounding box center [150, 96] width 49 height 7
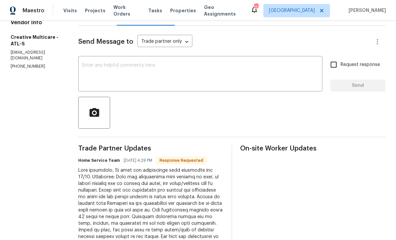
scroll to position [80, 0]
click at [101, 63] on textarea at bounding box center [200, 74] width 236 height 23
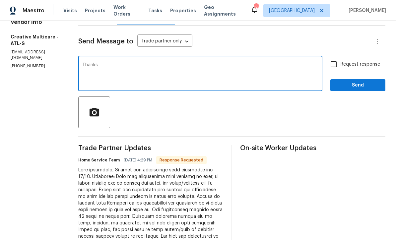
type textarea "Thanks"
click at [375, 86] on span "Send" at bounding box center [358, 85] width 44 height 8
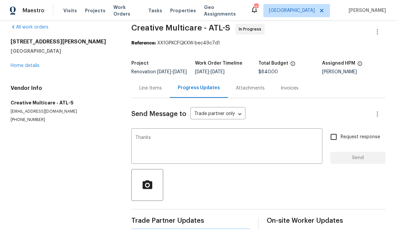
scroll to position [0, 0]
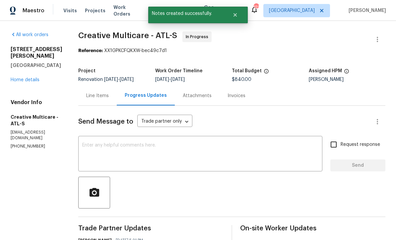
click at [21, 78] on link "Home details" at bounding box center [25, 80] width 29 height 5
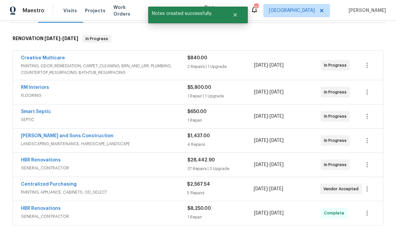
scroll to position [136, 0]
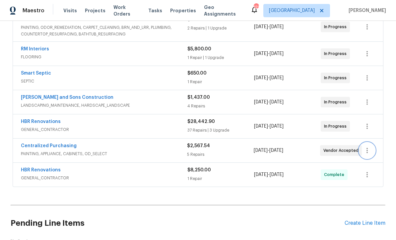
click at [371, 150] on icon "button" at bounding box center [367, 151] width 8 height 8
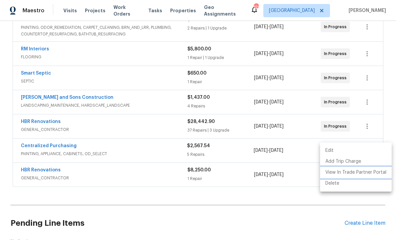
click at [355, 174] on li "View In Trade Partner Portal" at bounding box center [356, 172] width 72 height 11
click at [101, 94] on div at bounding box center [198, 120] width 396 height 240
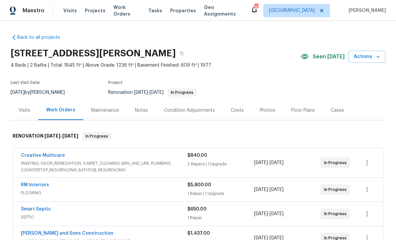
scroll to position [0, 0]
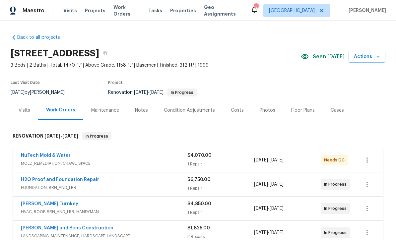
click at [232, 110] on div "Costs" at bounding box center [237, 110] width 13 height 7
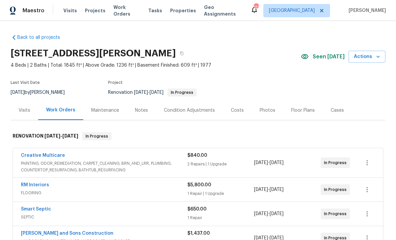
click at [232, 110] on div "Costs" at bounding box center [237, 110] width 13 height 7
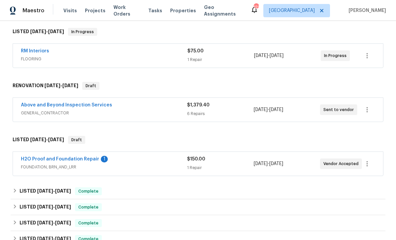
scroll to position [105, 0]
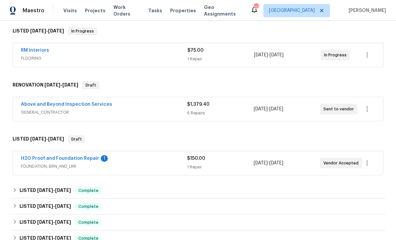
click at [51, 157] on link "H2O Proof and Foundation Repair" at bounding box center [60, 158] width 78 height 5
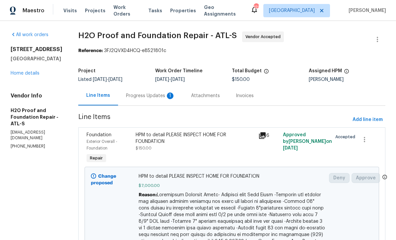
click at [126, 96] on div "Progress Updates 1" at bounding box center [150, 96] width 49 height 7
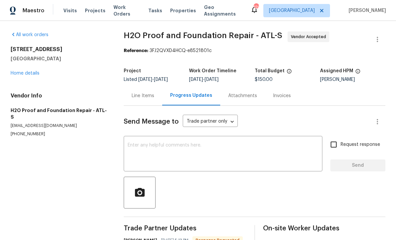
click at [139, 96] on div "Line Items" at bounding box center [143, 96] width 23 height 7
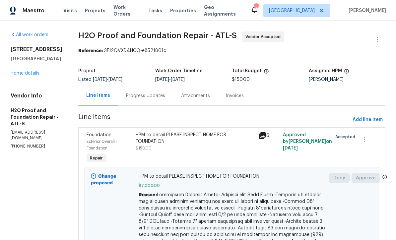
click at [126, 96] on div "Progress Updates" at bounding box center [145, 96] width 39 height 7
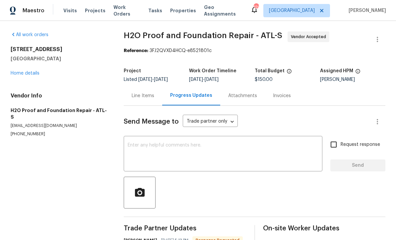
click at [130, 145] on textarea at bounding box center [223, 154] width 191 height 23
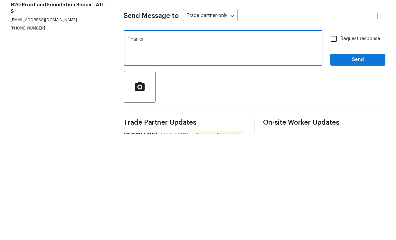
type textarea "Thanks"
click at [334, 138] on input "Request response" at bounding box center [334, 145] width 14 height 14
checkbox input "true"
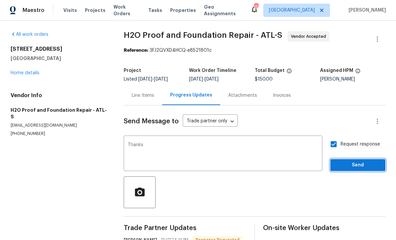
click at [352, 160] on button "Send" at bounding box center [357, 166] width 55 height 12
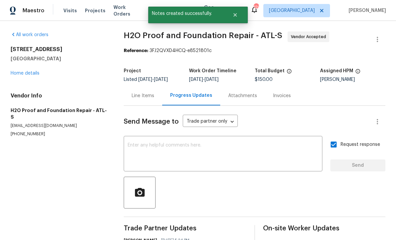
scroll to position [0, 0]
click at [25, 71] on link "Home details" at bounding box center [25, 73] width 29 height 5
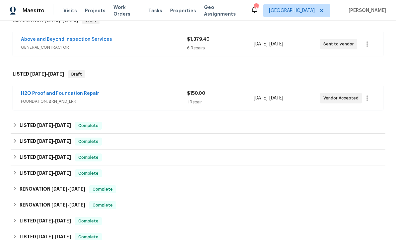
scroll to position [170, 0]
click at [371, 94] on icon "button" at bounding box center [367, 98] width 8 height 8
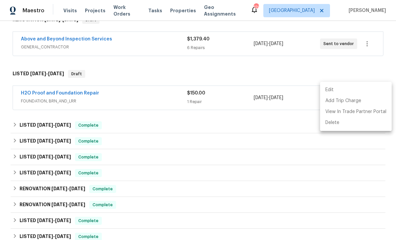
click at [373, 65] on div at bounding box center [198, 120] width 396 height 240
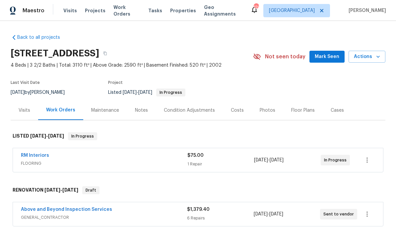
scroll to position [0, 0]
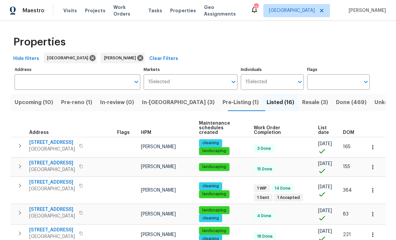
click at [223, 102] on span "Pre-Listing (1)" at bounding box center [241, 102] width 36 height 9
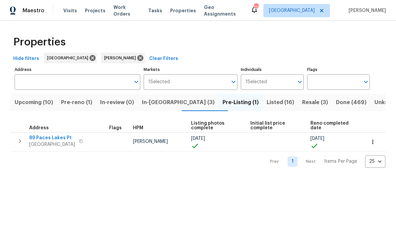
click at [163, 102] on span "In-[GEOGRAPHIC_DATA] (3)" at bounding box center [178, 102] width 73 height 9
